Goal: Task Accomplishment & Management: Complete application form

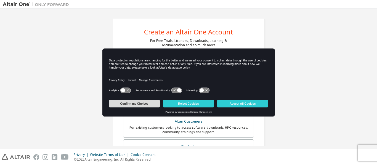
click at [132, 103] on button "Confirm my Choices" at bounding box center [134, 104] width 51 height 8
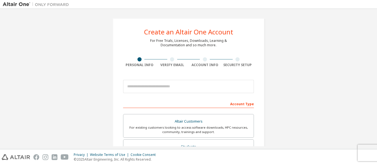
scroll to position [28, 0]
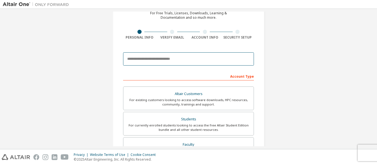
click at [156, 60] on input "email" at bounding box center [188, 58] width 131 height 13
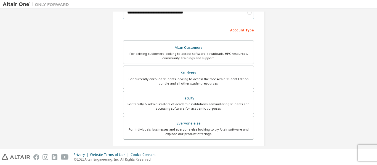
scroll to position [83, 0]
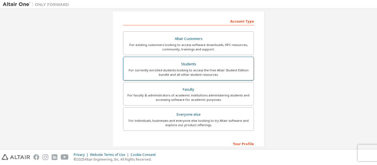
type input "**********"
click at [212, 72] on div "For currently enrolled students looking to access the free Altair Student Editi…" at bounding box center [189, 72] width 124 height 9
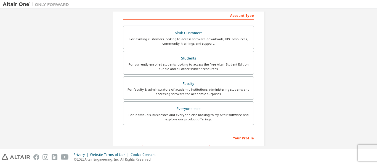
scroll to position [138, 0]
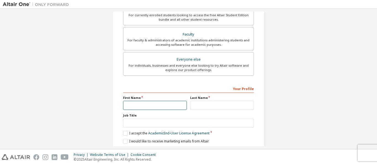
click at [171, 101] on input "text" at bounding box center [155, 105] width 64 height 9
type input "******"
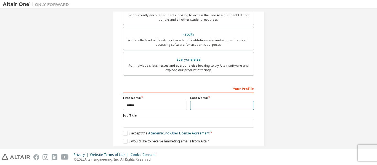
type input "*******"
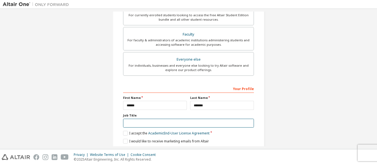
click at [163, 124] on input "text" at bounding box center [188, 123] width 131 height 9
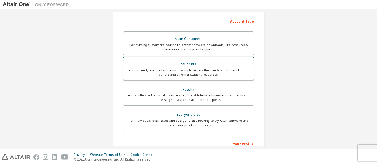
scroll to position [55, 0]
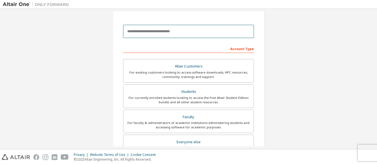
click at [199, 34] on input "email" at bounding box center [188, 31] width 131 height 13
click at [206, 31] on input "email" at bounding box center [188, 31] width 131 height 13
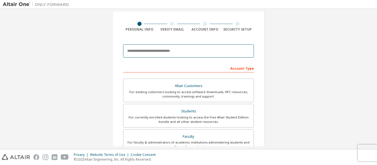
scroll to position [0, 0]
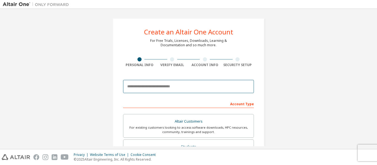
click at [183, 87] on input "email" at bounding box center [188, 86] width 131 height 13
type input "**********"
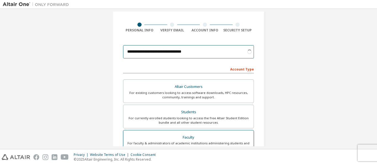
scroll to position [55, 0]
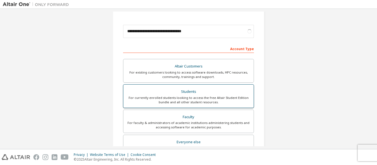
click at [205, 102] on div "For currently enrolled students looking to access the free Altair Student Editi…" at bounding box center [189, 100] width 124 height 9
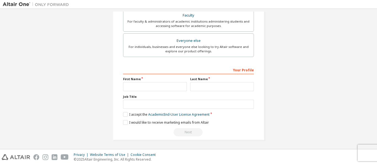
scroll to position [172, 0]
click at [157, 89] on input "text" at bounding box center [155, 86] width 64 height 9
type input "******"
type input "*******"
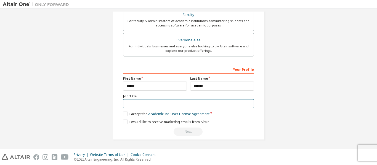
click at [163, 102] on input "text" at bounding box center [188, 103] width 131 height 9
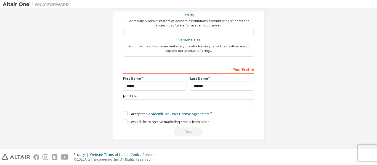
click at [125, 116] on label "I accept the Academic End-User License Agreement" at bounding box center [166, 114] width 86 height 5
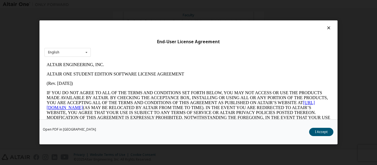
scroll to position [0, 0]
click at [309, 131] on div "Open PDF in New Tab I Accept" at bounding box center [188, 132] width 298 height 25
click at [317, 135] on button "I Accept" at bounding box center [321, 132] width 24 height 8
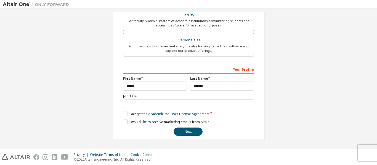
click at [124, 121] on label "I would like to receive marketing emails from Altair" at bounding box center [166, 122] width 86 height 5
click at [189, 133] on button "Next" at bounding box center [188, 132] width 29 height 8
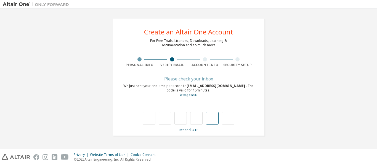
type input "*"
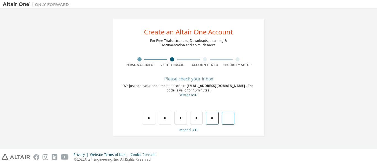
type input "*"
